Goal: Task Accomplishment & Management: Manage account settings

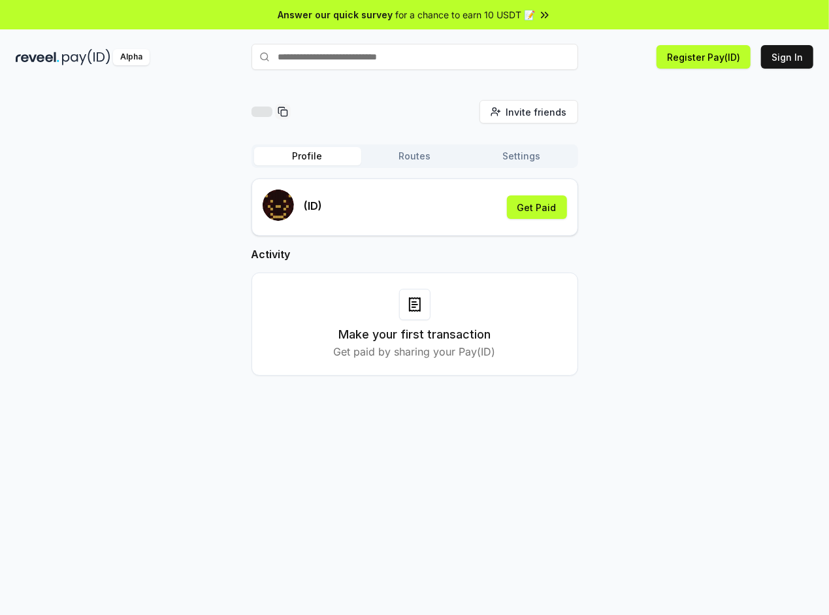
click at [729, 212] on div "Invite friends Invite Profile Routes Settings (ID) Get Paid Activity Make your …" at bounding box center [415, 248] width 798 height 297
click at [382, 204] on div "(ID) Get Paid" at bounding box center [415, 206] width 304 height 35
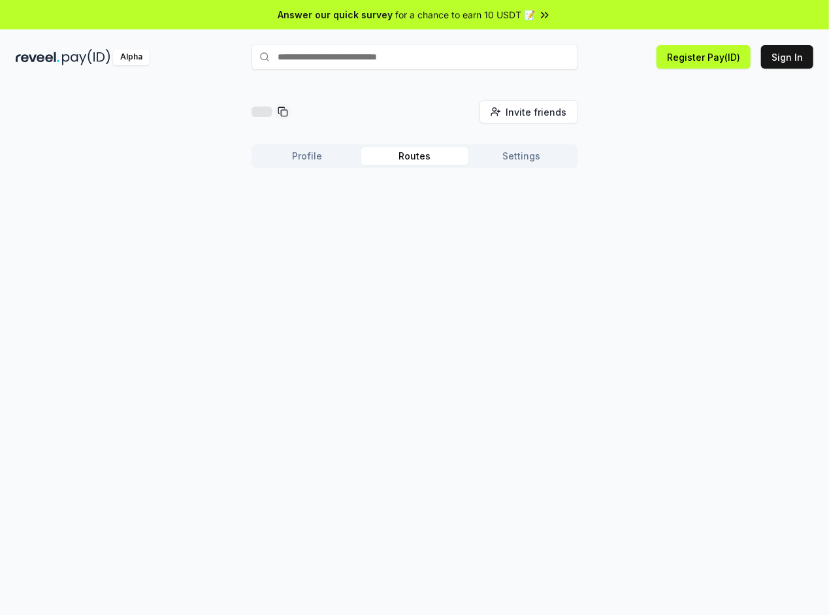
click at [404, 161] on button "Routes" at bounding box center [414, 156] width 107 height 18
click at [517, 161] on button "Settings" at bounding box center [522, 156] width 107 height 18
click at [410, 228] on input at bounding box center [393, 222] width 261 height 24
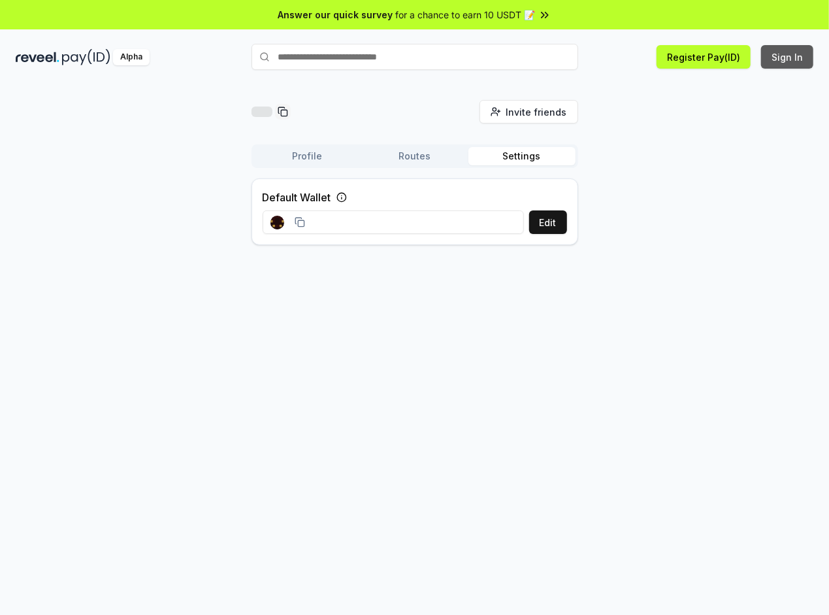
click at [793, 61] on button "Sign In" at bounding box center [787, 57] width 52 height 24
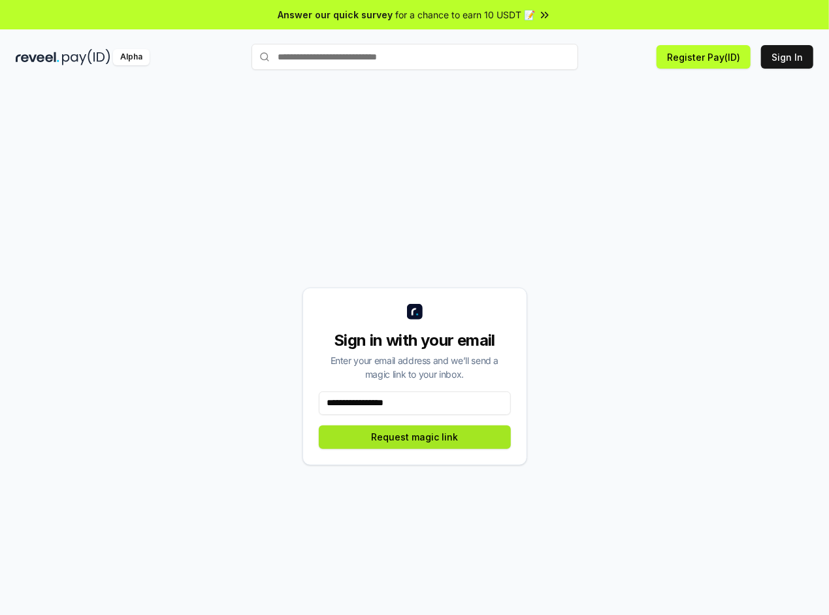
type input "**********"
click at [444, 438] on button "Request magic link" at bounding box center [415, 437] width 192 height 24
